Goal: Information Seeking & Learning: Learn about a topic

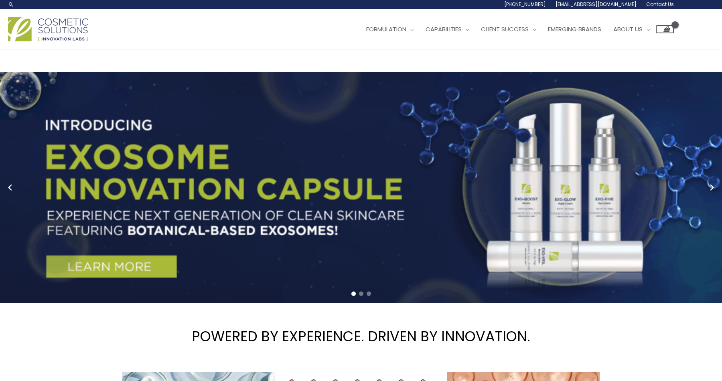
click at [634, 5] on span "[EMAIL_ADDRESS][DOMAIN_NAME]" at bounding box center [595, 4] width 81 height 7
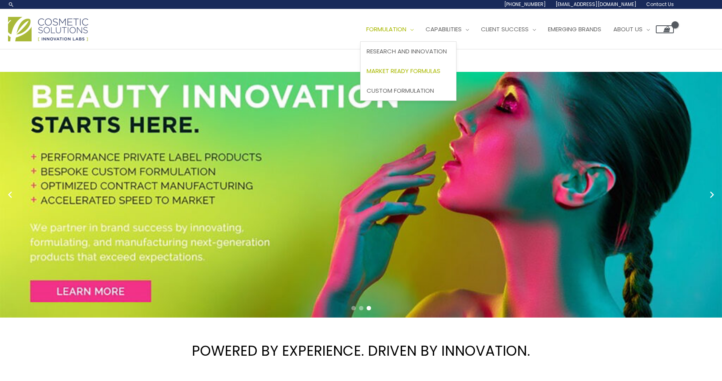
click at [407, 67] on span "Market Ready Formulas" at bounding box center [403, 71] width 74 height 8
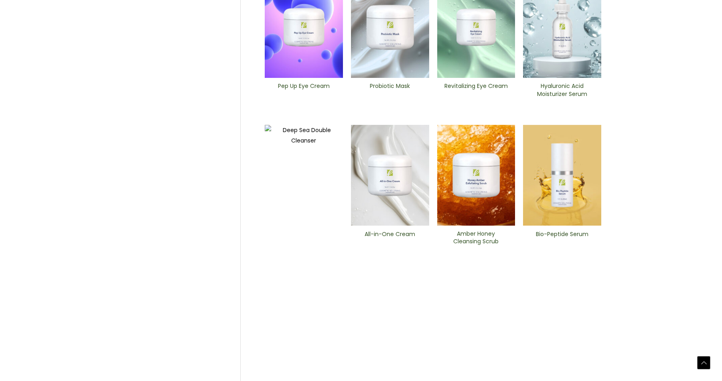
scroll to position [304, 0]
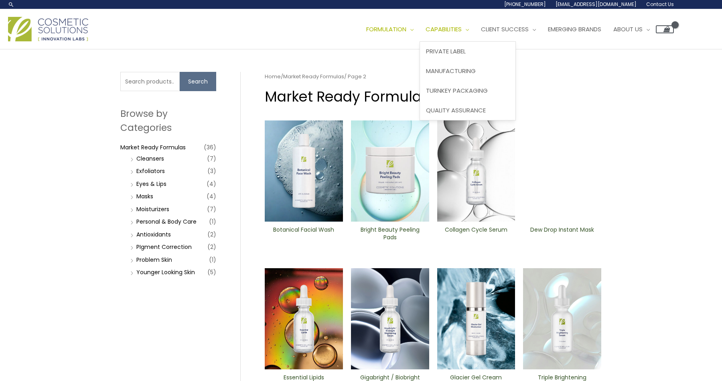
click at [462, 25] on span "Capabilities" at bounding box center [443, 29] width 36 height 8
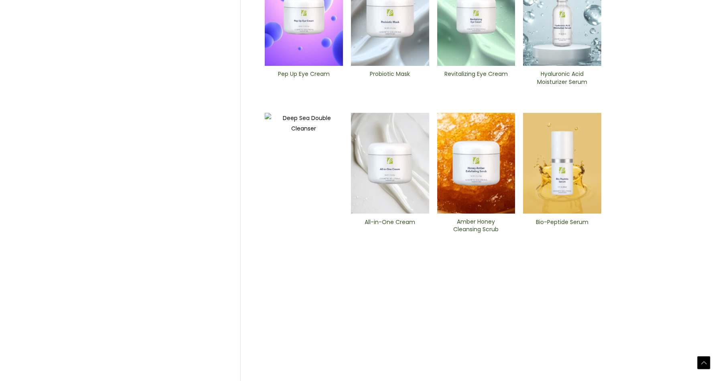
scroll to position [304, 0]
